Goal: Task Accomplishment & Management: Use online tool/utility

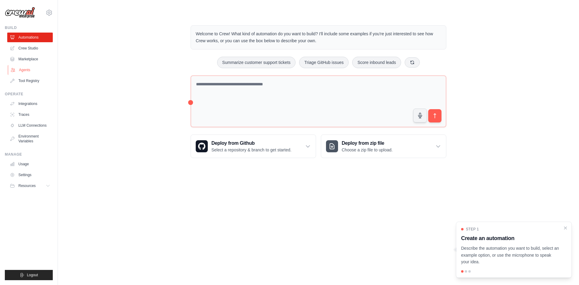
click at [30, 67] on link "Agents" at bounding box center [31, 70] width 46 height 10
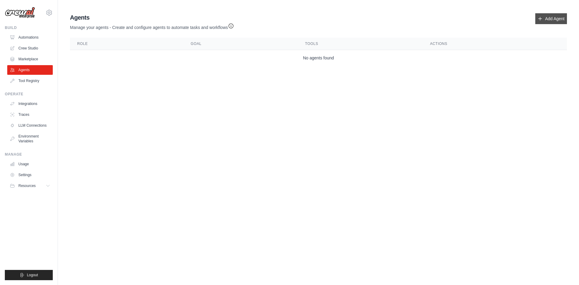
click at [549, 17] on link "Add Agent" at bounding box center [551, 18] width 32 height 11
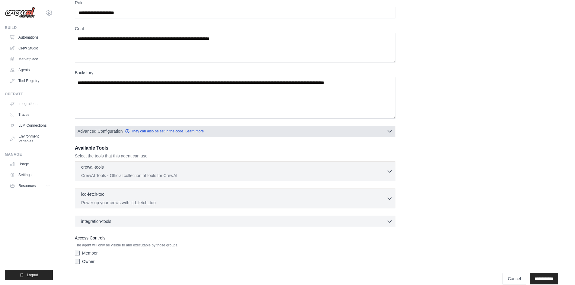
scroll to position [39, 0]
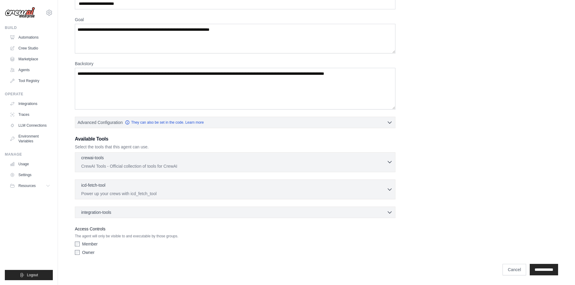
click at [178, 162] on div "crewai-tools 0 selected CrewAI Tools - Official collection of tools for CrewAI" at bounding box center [233, 162] width 305 height 14
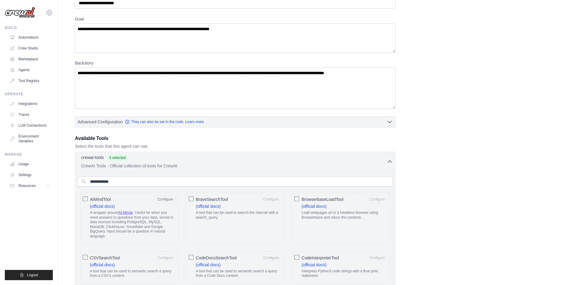
scroll to position [8, 0]
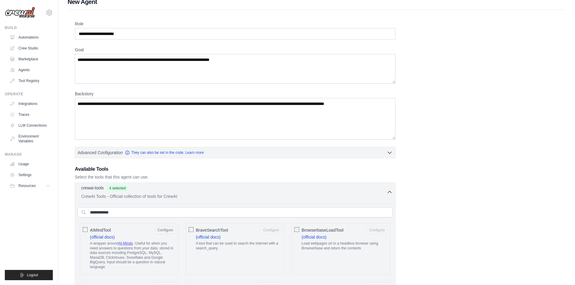
click at [199, 194] on p "CrewAI Tools - Official collection of tools for CrewAI" at bounding box center [233, 196] width 305 height 6
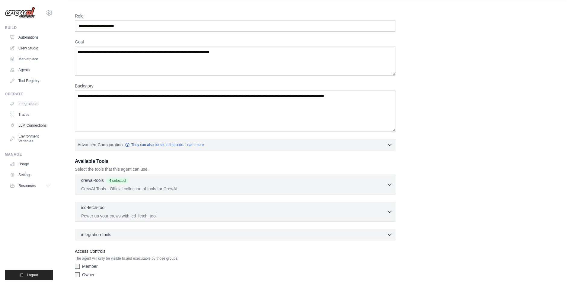
scroll to position [39, 0]
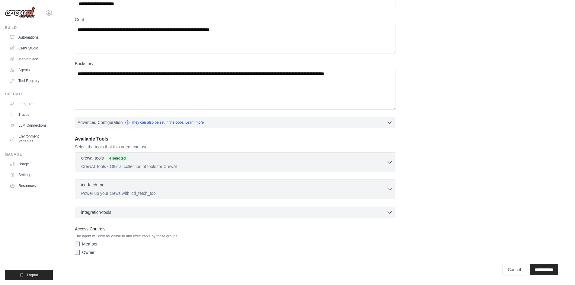
click at [164, 193] on p "Power up your crews with icd_fetch_tool" at bounding box center [233, 193] width 305 height 6
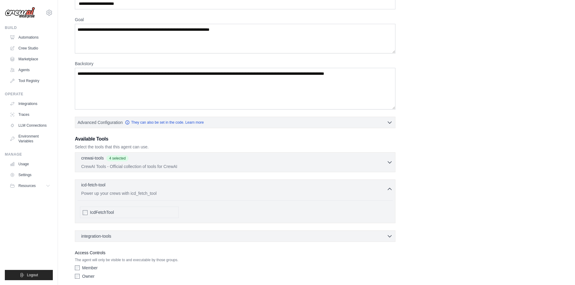
click at [163, 193] on p "Power up your crews with icd_fetch_tool" at bounding box center [233, 193] width 305 height 6
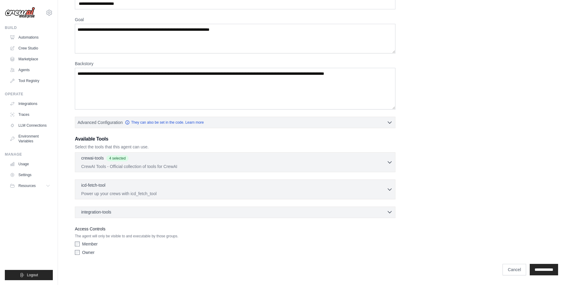
click at [157, 210] on div "integration-tools 0 selected" at bounding box center [236, 212] width 311 height 6
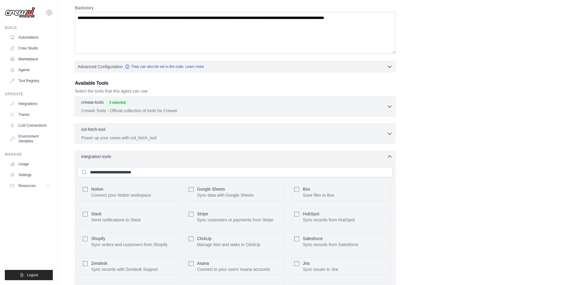
scroll to position [99, 0]
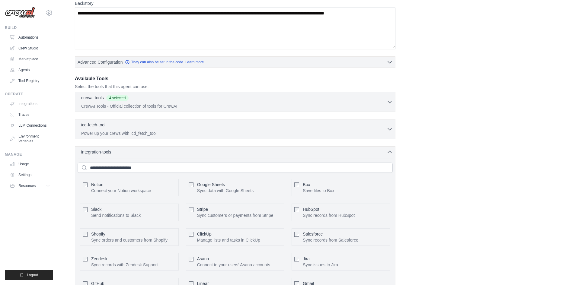
click at [111, 188] on p "Connect your Notion workspace" at bounding box center [121, 191] width 60 height 6
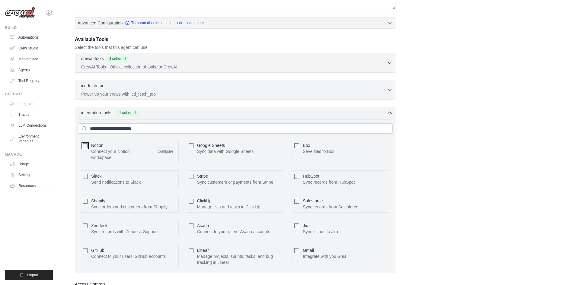
scroll to position [159, 0]
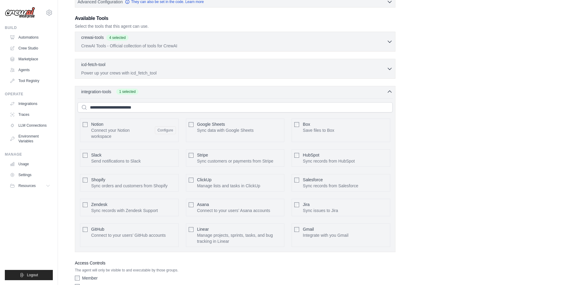
click at [112, 186] on p "Sync orders and customers from Shopify" at bounding box center [129, 186] width 76 height 6
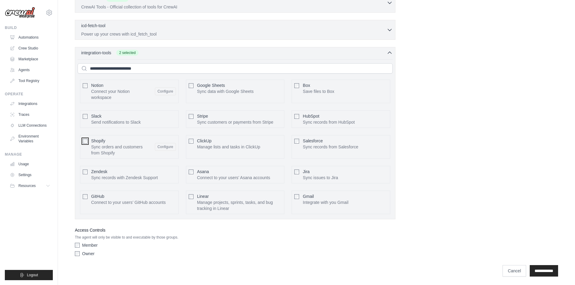
scroll to position [199, 0]
click at [533, 265] on input "**********" at bounding box center [543, 269] width 28 height 11
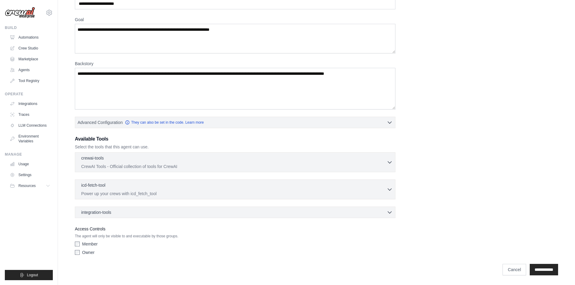
scroll to position [0, 0]
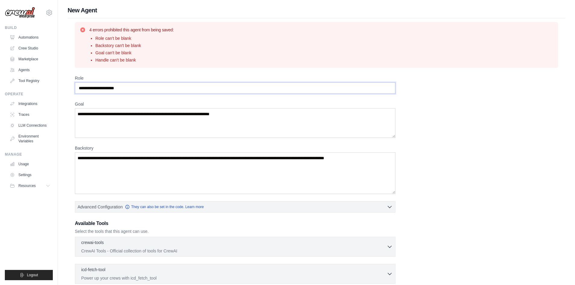
click at [132, 89] on input "Role" at bounding box center [235, 87] width 320 height 11
click at [135, 90] on input "Role" at bounding box center [235, 87] width 320 height 11
type input "*"
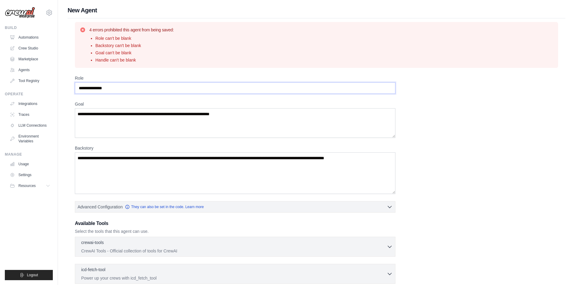
type input "**********"
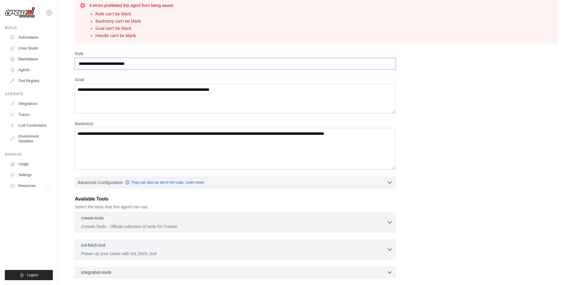
scroll to position [30, 0]
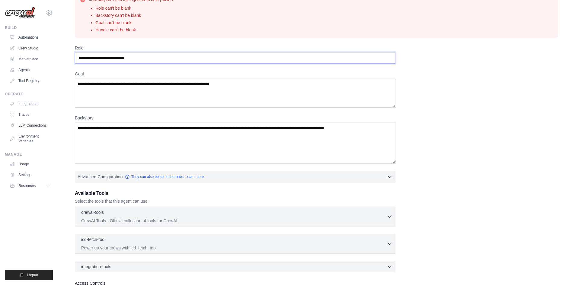
type input "**********"
click at [160, 132] on textarea "Backstory" at bounding box center [235, 143] width 320 height 42
click at [138, 82] on textarea "Goal" at bounding box center [235, 93] width 320 height 30
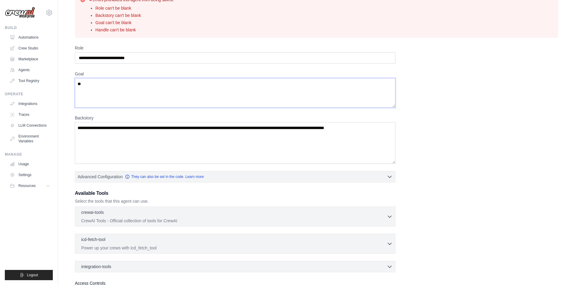
type textarea "*"
type textarea "**********"
click at [182, 128] on textarea "Backstory" at bounding box center [235, 143] width 320 height 42
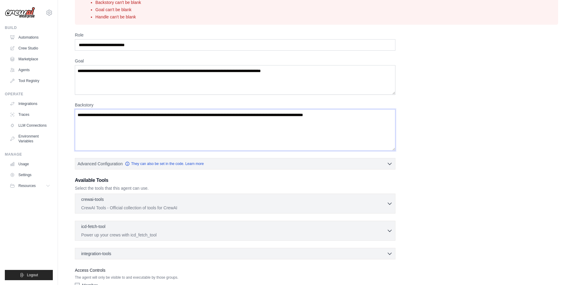
scroll to position [84, 0]
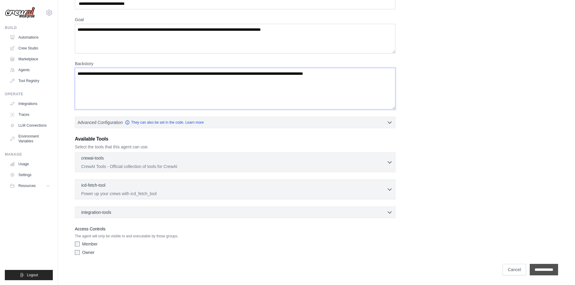
type textarea "**********"
click at [542, 266] on input "**********" at bounding box center [543, 269] width 28 height 11
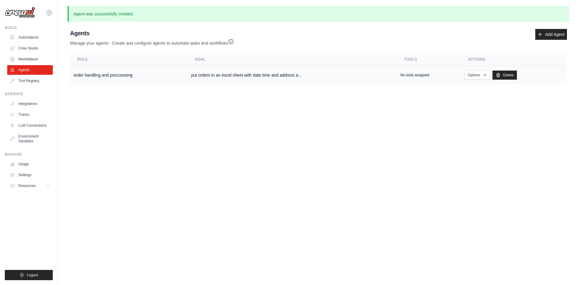
click at [257, 71] on td "put orders in an excel sheet with date time and address a..." at bounding box center [292, 75] width 209 height 19
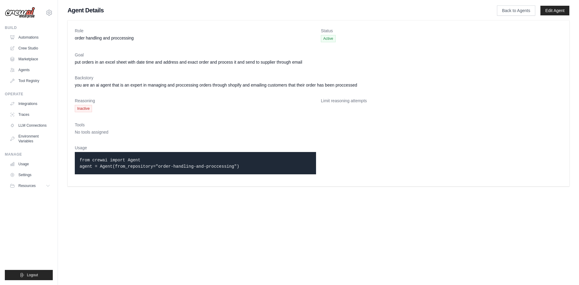
click at [77, 104] on div "Reasoning Inactive" at bounding box center [195, 105] width 241 height 14
click at [36, 104] on link "Integrations" at bounding box center [31, 104] width 46 height 10
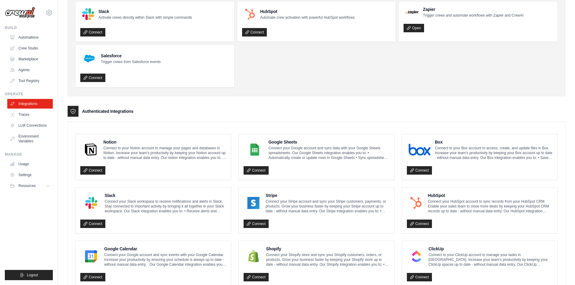
scroll to position [181, 0]
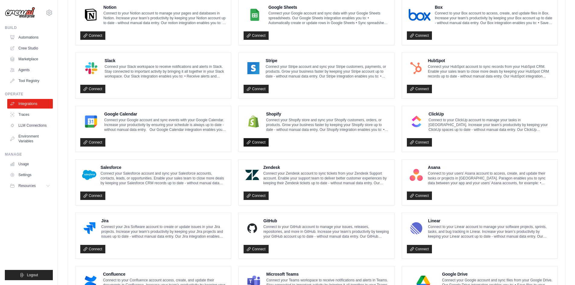
click at [262, 144] on link "Connect" at bounding box center [255, 142] width 25 height 8
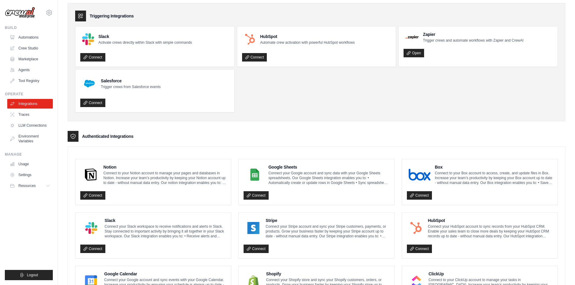
scroll to position [0, 0]
